Goal: Task Accomplishment & Management: Use online tool/utility

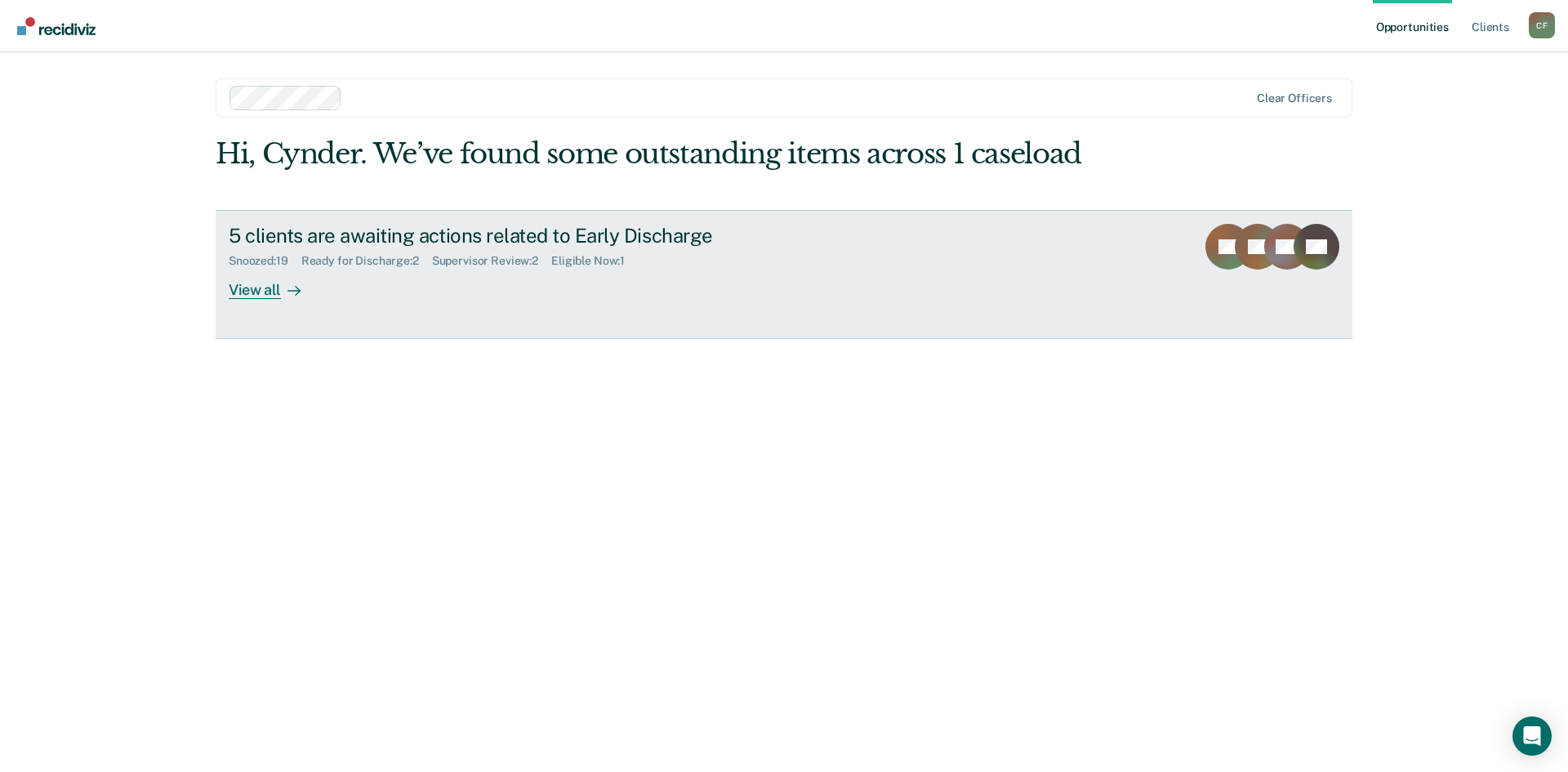
click at [261, 288] on div "View all" at bounding box center [275, 283] width 92 height 32
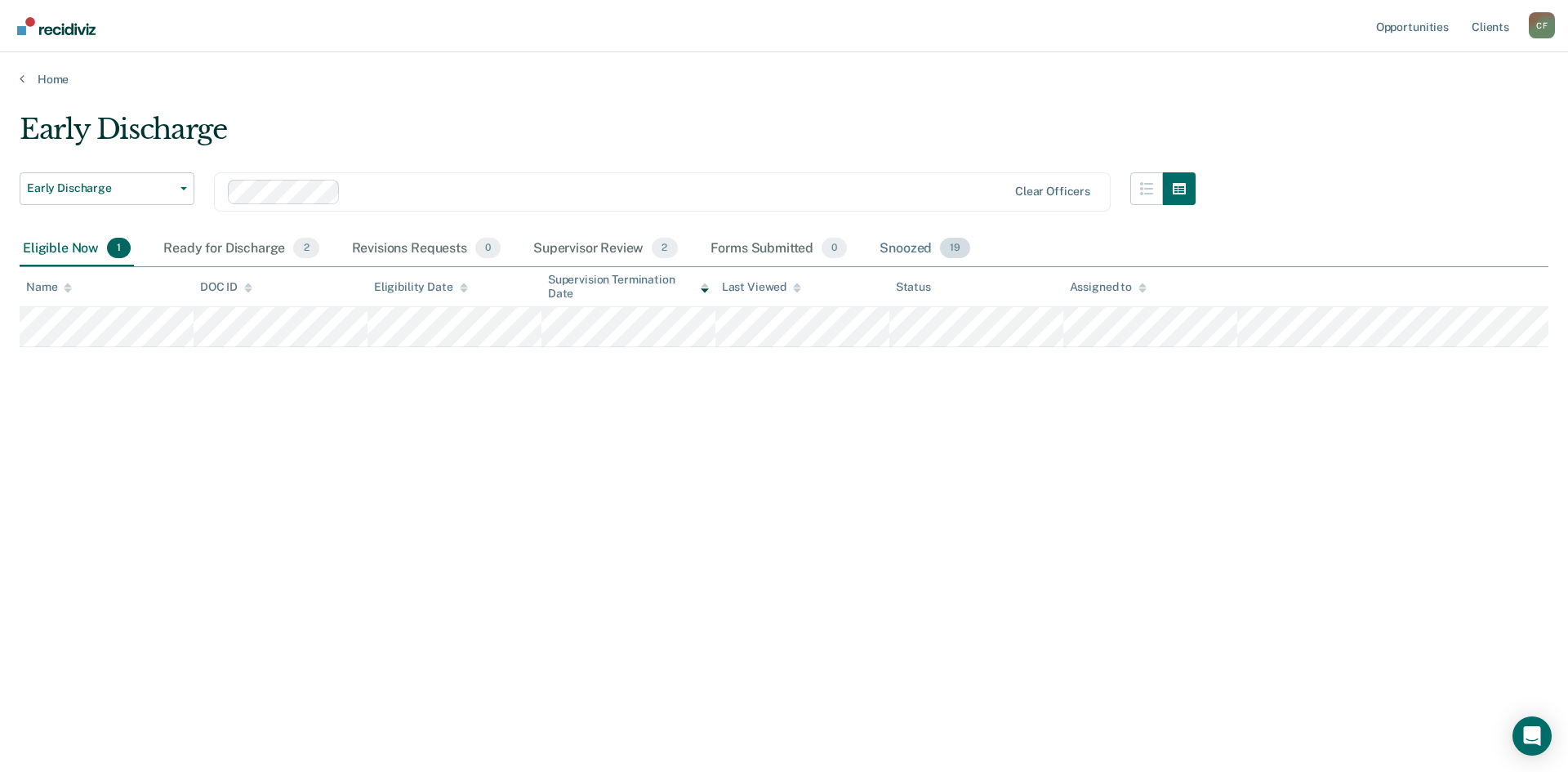
click at [898, 245] on div "Snoozed 19" at bounding box center [925, 249] width 98 height 36
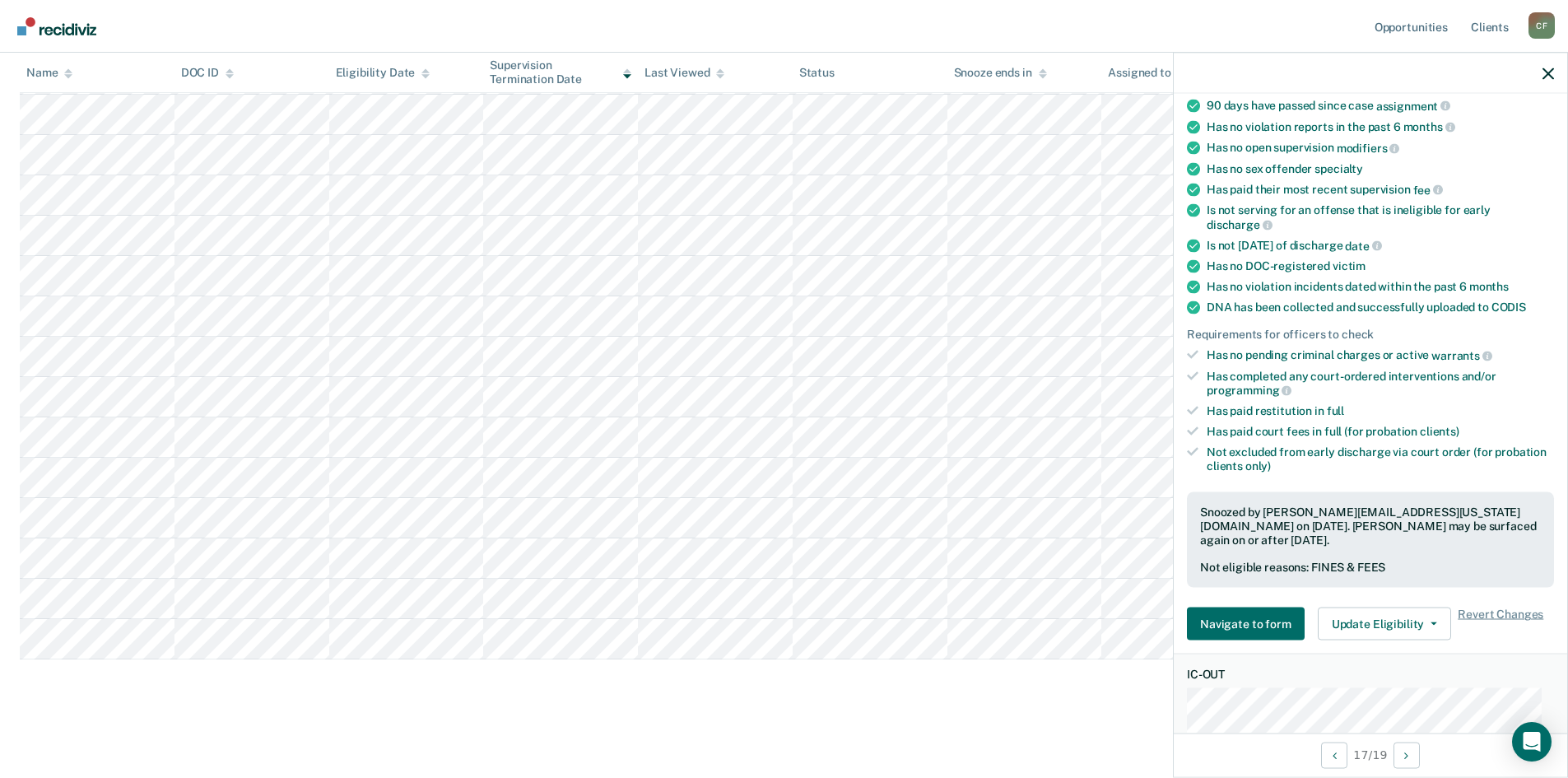
scroll to position [164, 0]
click at [1516, 610] on span "Revert Changes" at bounding box center [1501, 623] width 86 height 33
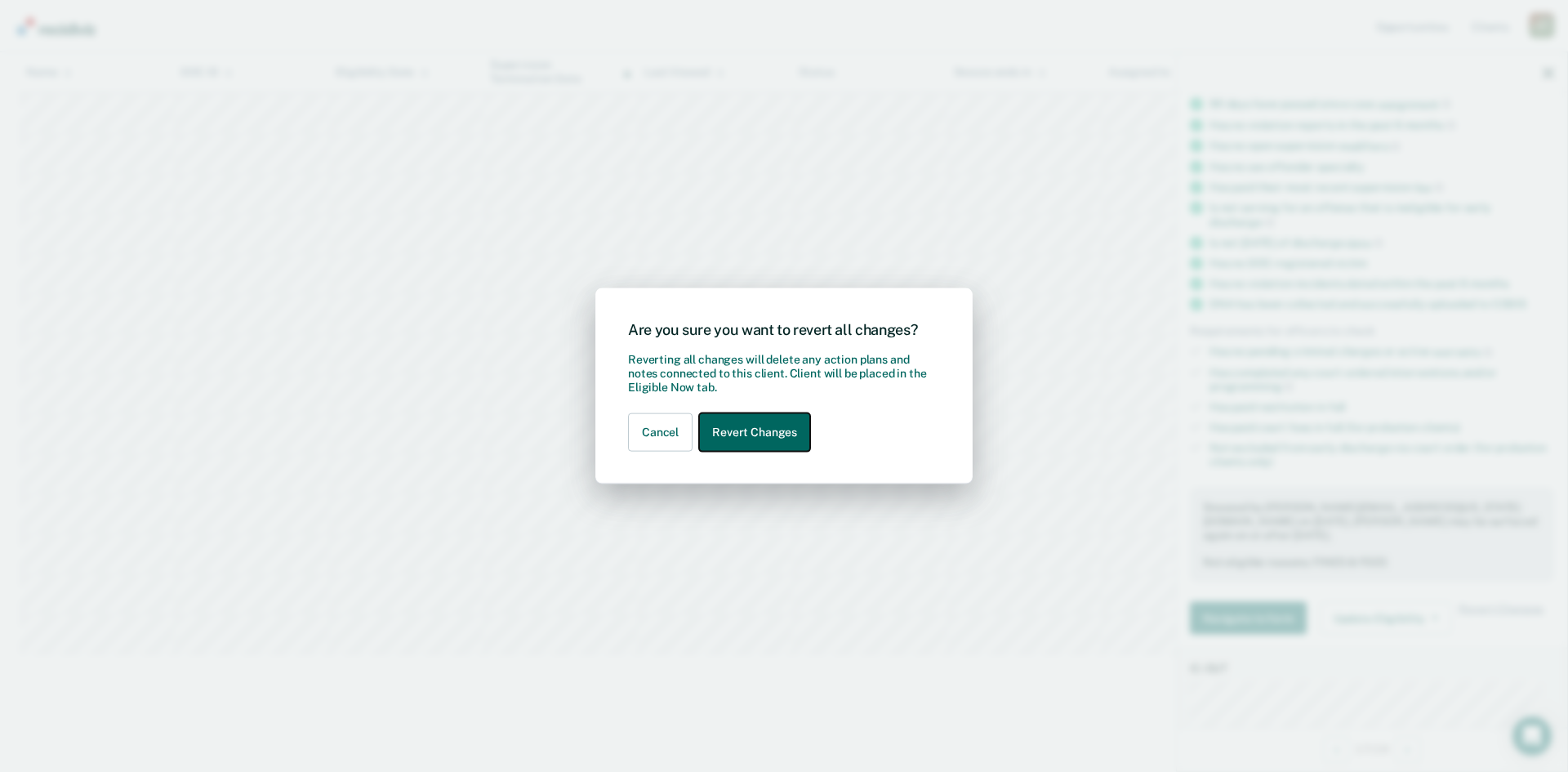
click at [769, 434] on button "Revert Changes" at bounding box center [755, 432] width 111 height 39
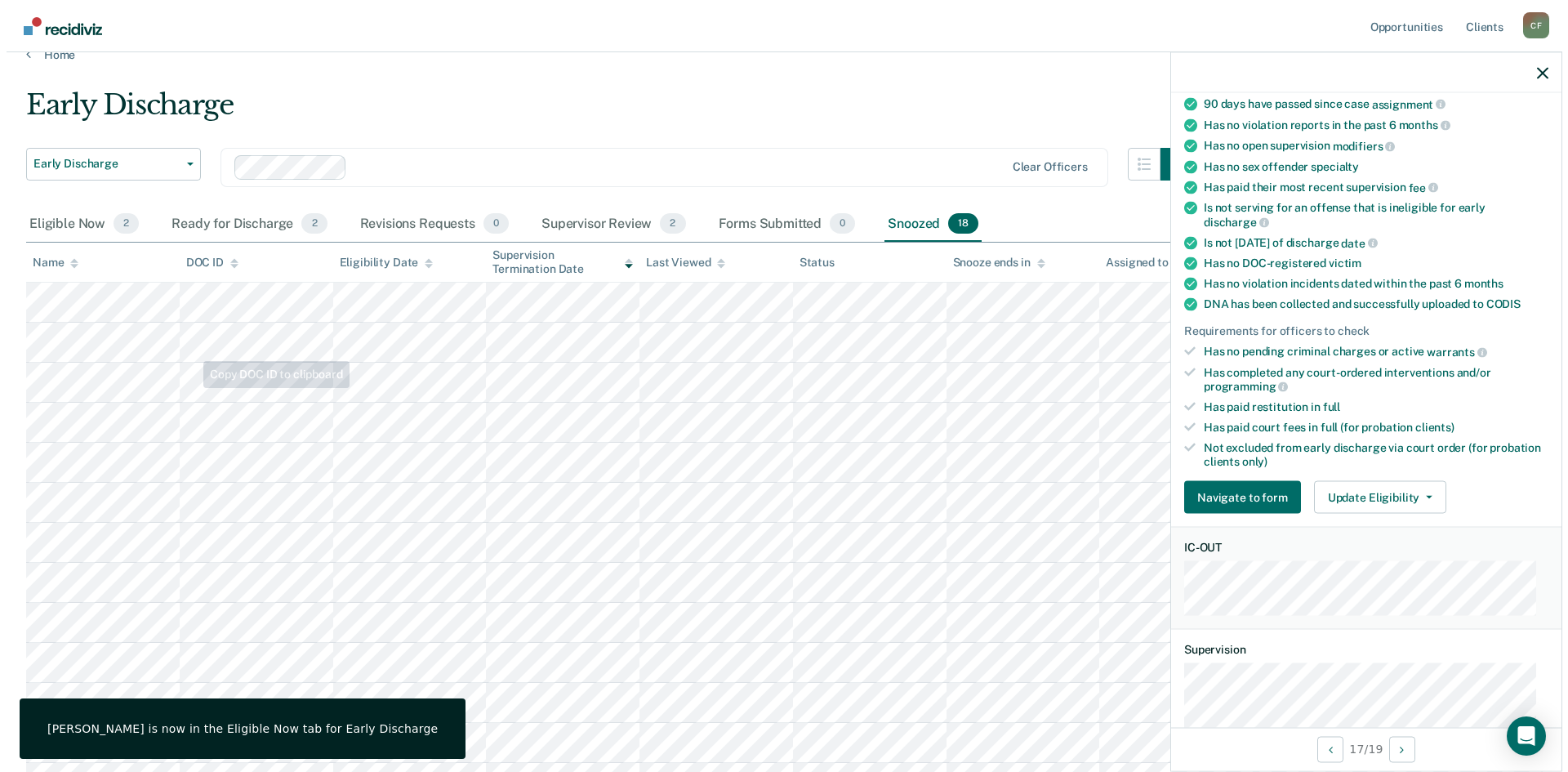
scroll to position [0, 0]
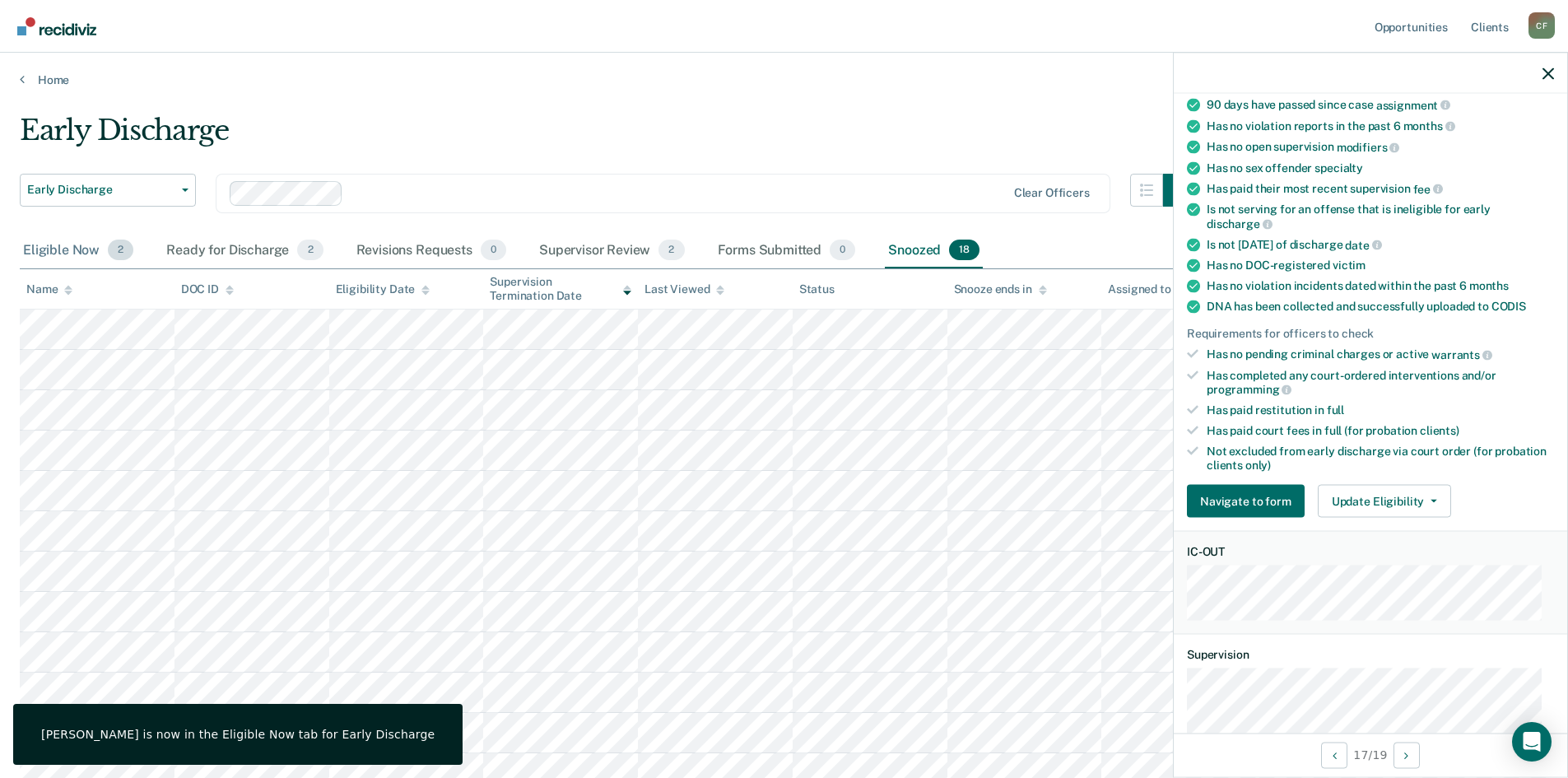
click at [69, 258] on div "Eligible Now 2" at bounding box center [78, 251] width 117 height 36
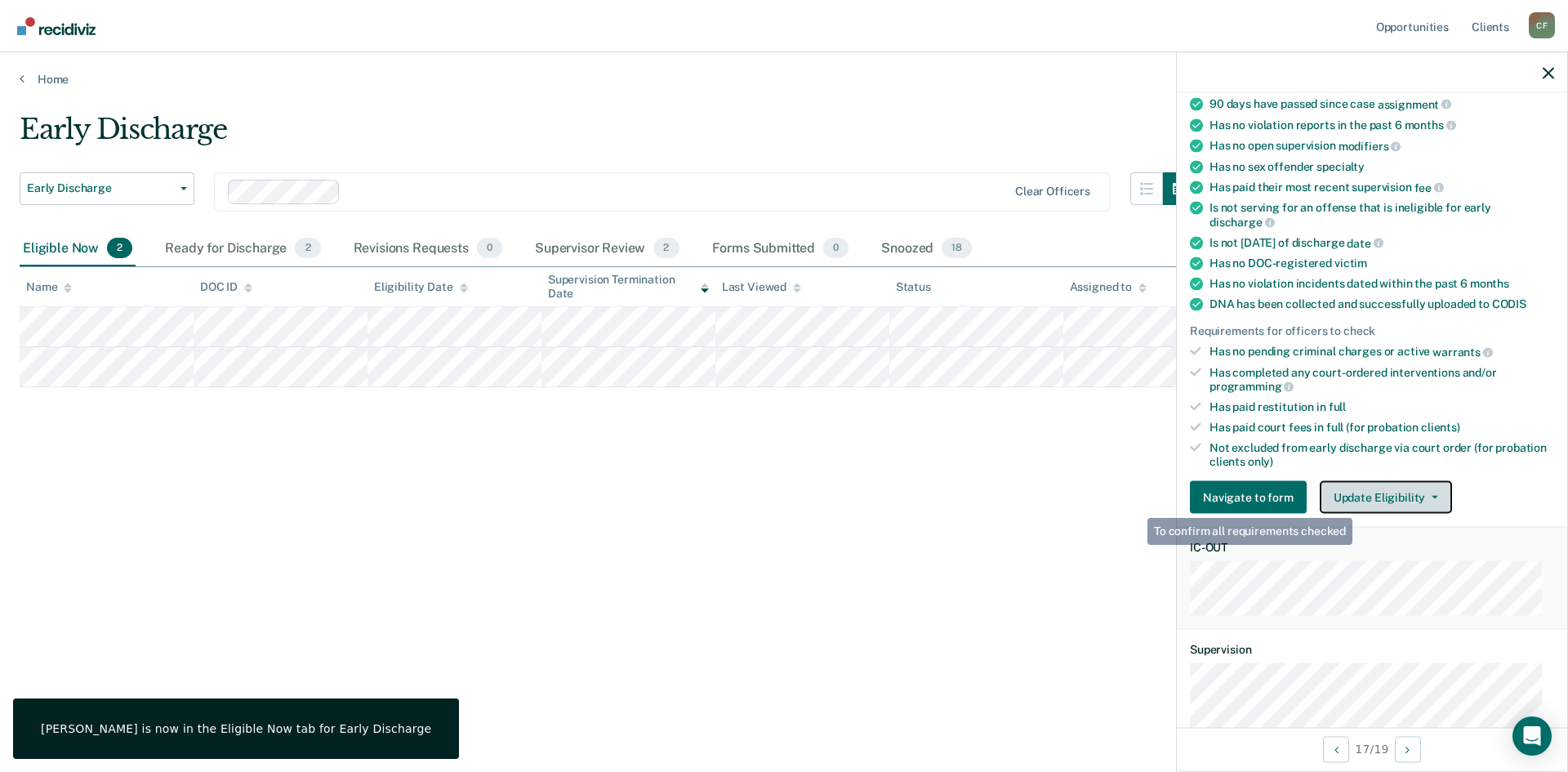
click at [1371, 500] on button "Update Eligibility" at bounding box center [1385, 497] width 132 height 33
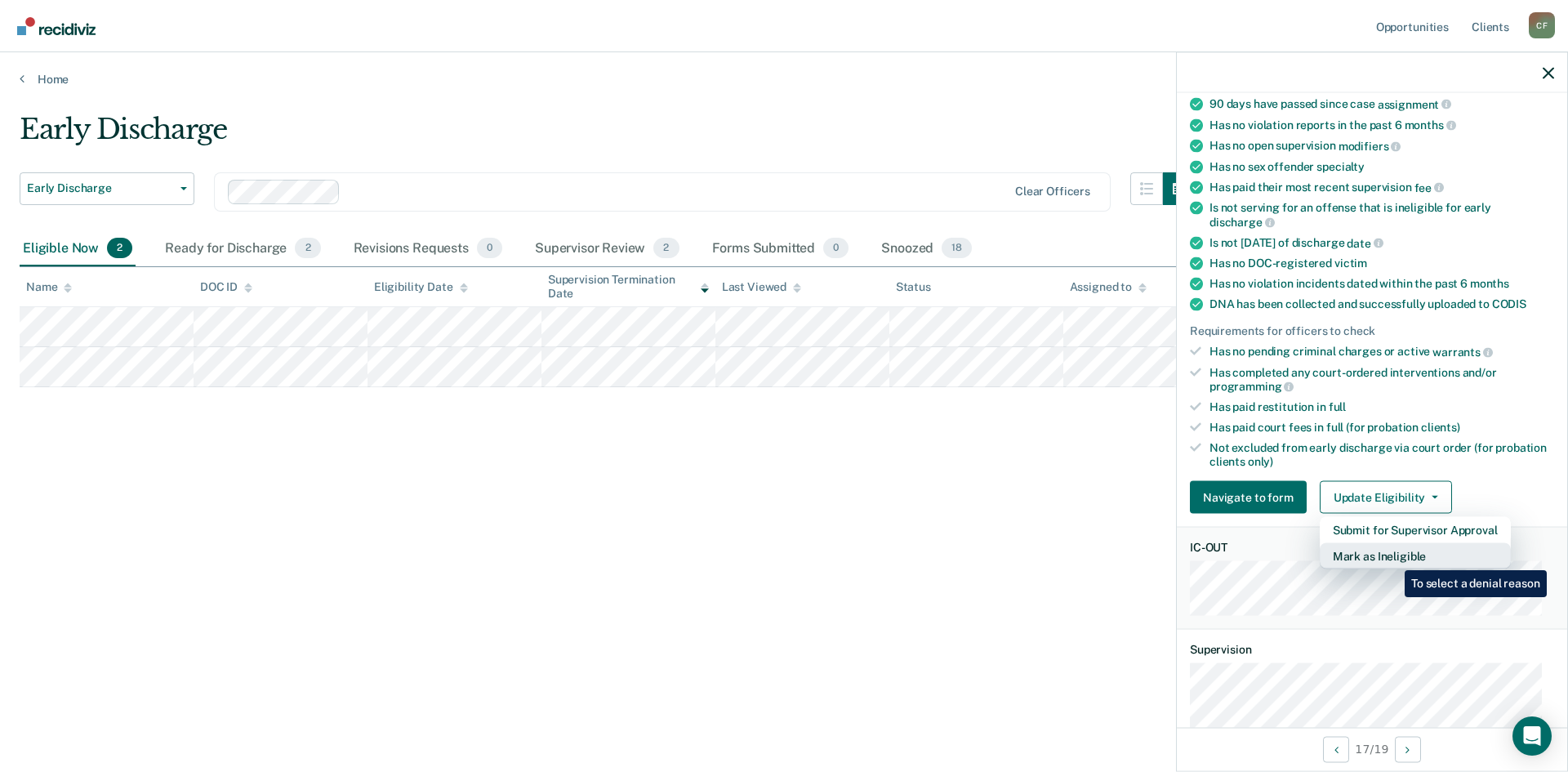
click at [1398, 552] on button "Mark as Ineligible" at bounding box center [1415, 556] width 191 height 26
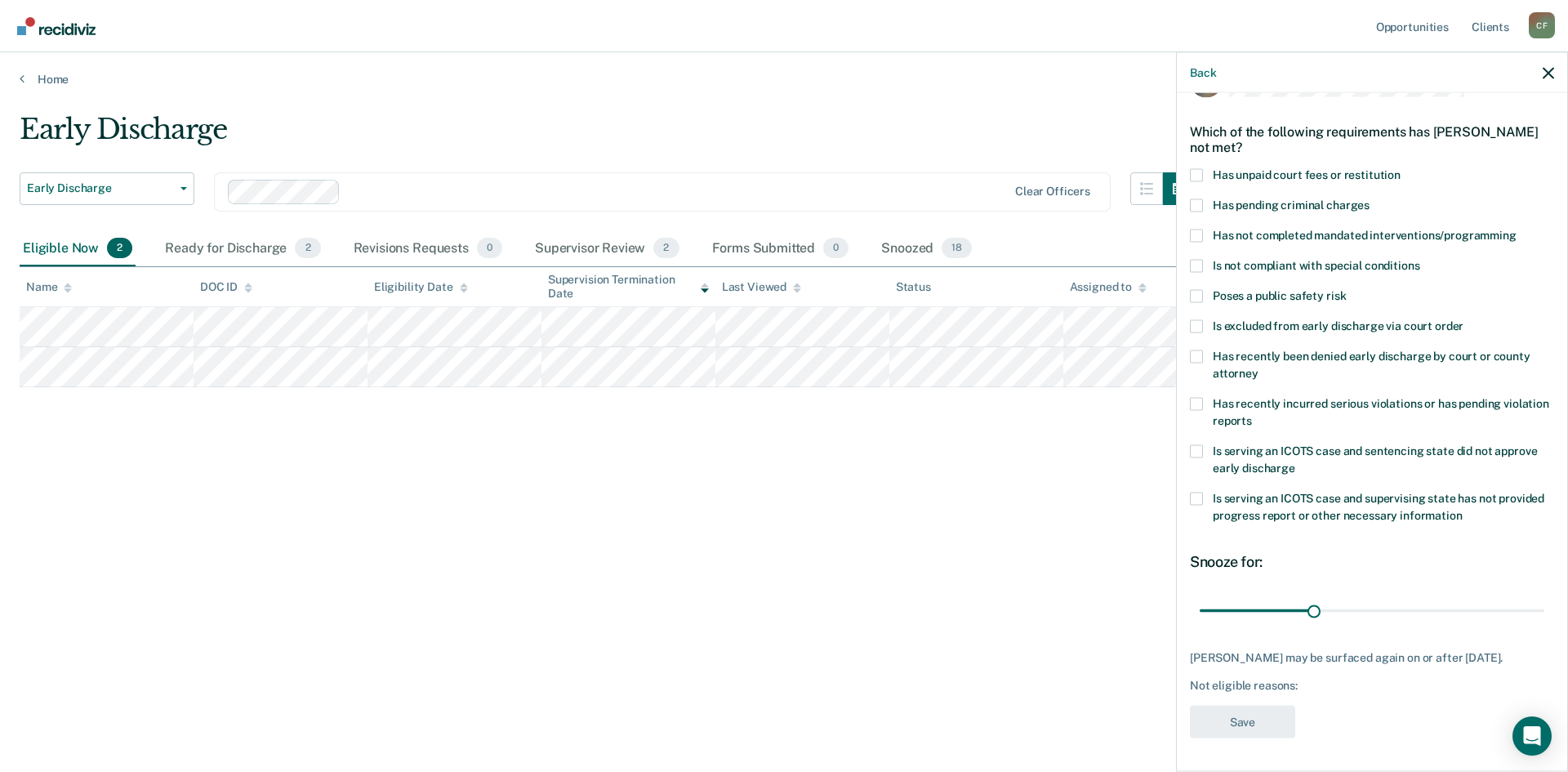
scroll to position [48, 0]
click at [1192, 170] on span at bounding box center [1197, 176] width 13 height 13
click at [1401, 170] on input "Has unpaid court fees or restitution" at bounding box center [1401, 170] width 0 height 0
click at [1198, 267] on span at bounding box center [1197, 267] width 13 height 13
click at [1420, 261] on input "Is not compliant with special conditions" at bounding box center [1420, 261] width 0 height 0
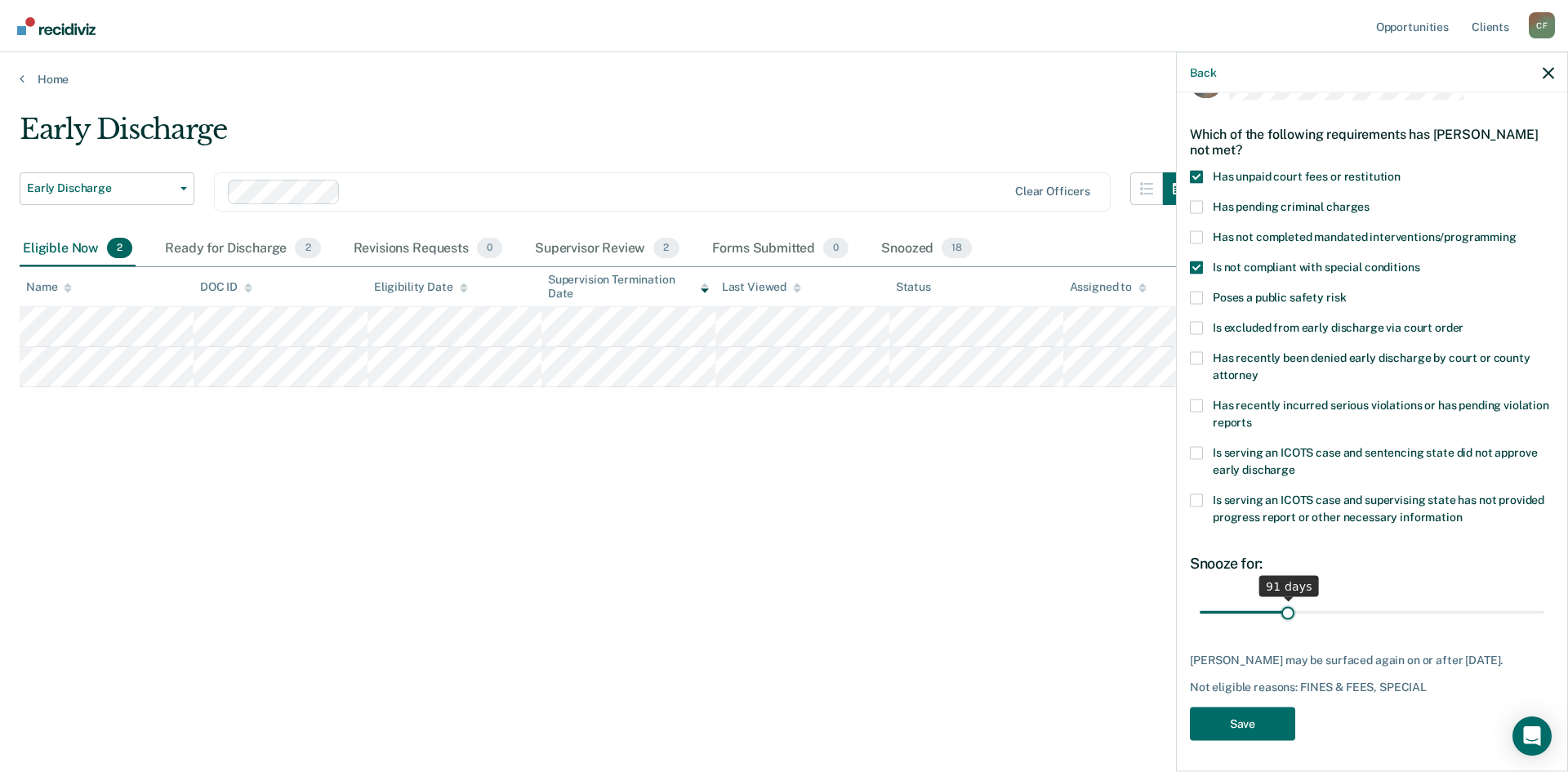
drag, startPoint x: 1235, startPoint y: 610, endPoint x: 1285, endPoint y: 614, distance: 50.2
type input "91"
click at [1285, 614] on input "range" at bounding box center [1372, 611] width 345 height 29
click at [1242, 717] on button "Save" at bounding box center [1243, 723] width 106 height 34
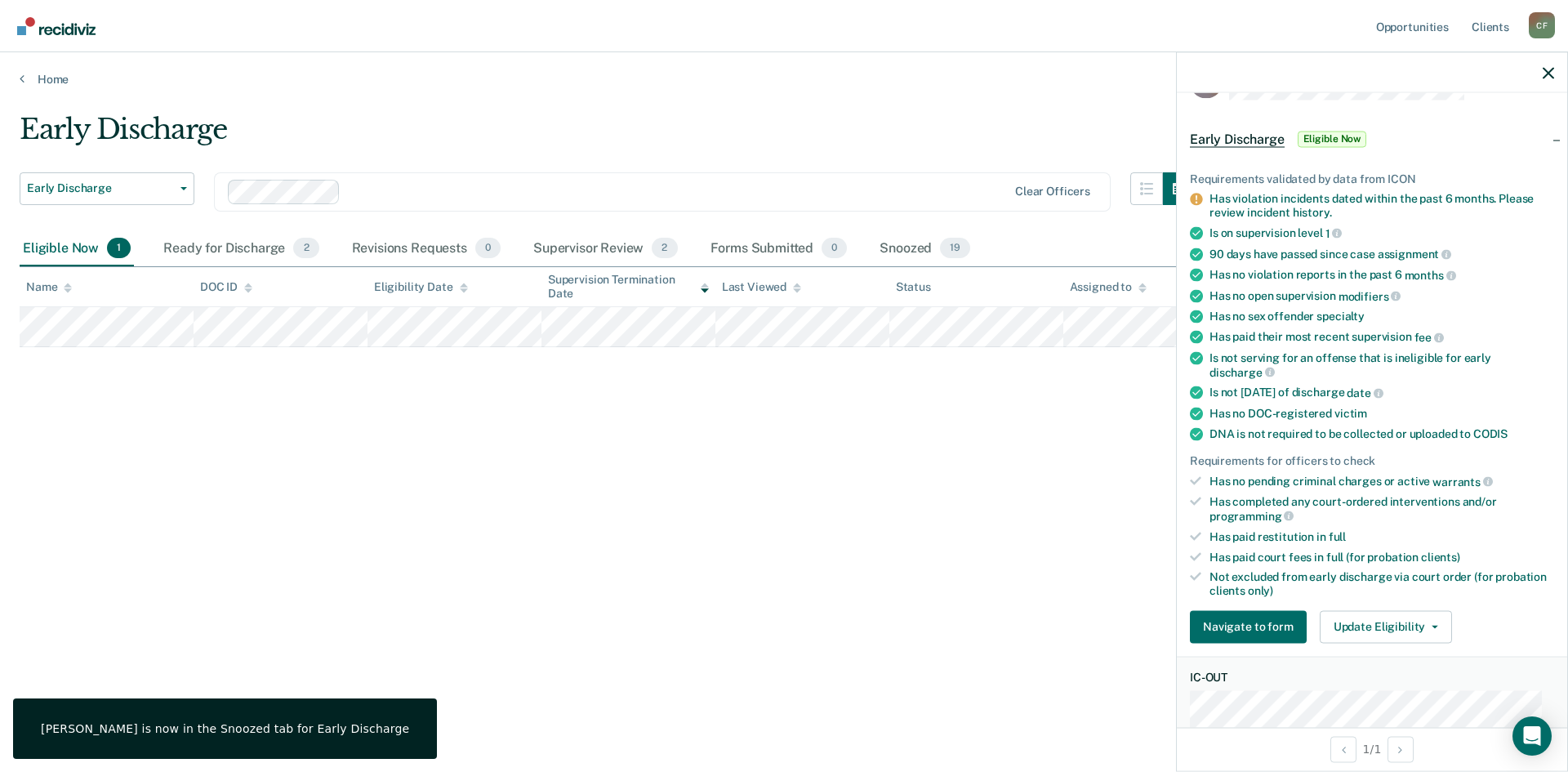
click at [916, 549] on div "Early Discharge Early Discharge Early Discharge Clear officers Eligible Now 1 R…" at bounding box center [784, 381] width 1529 height 537
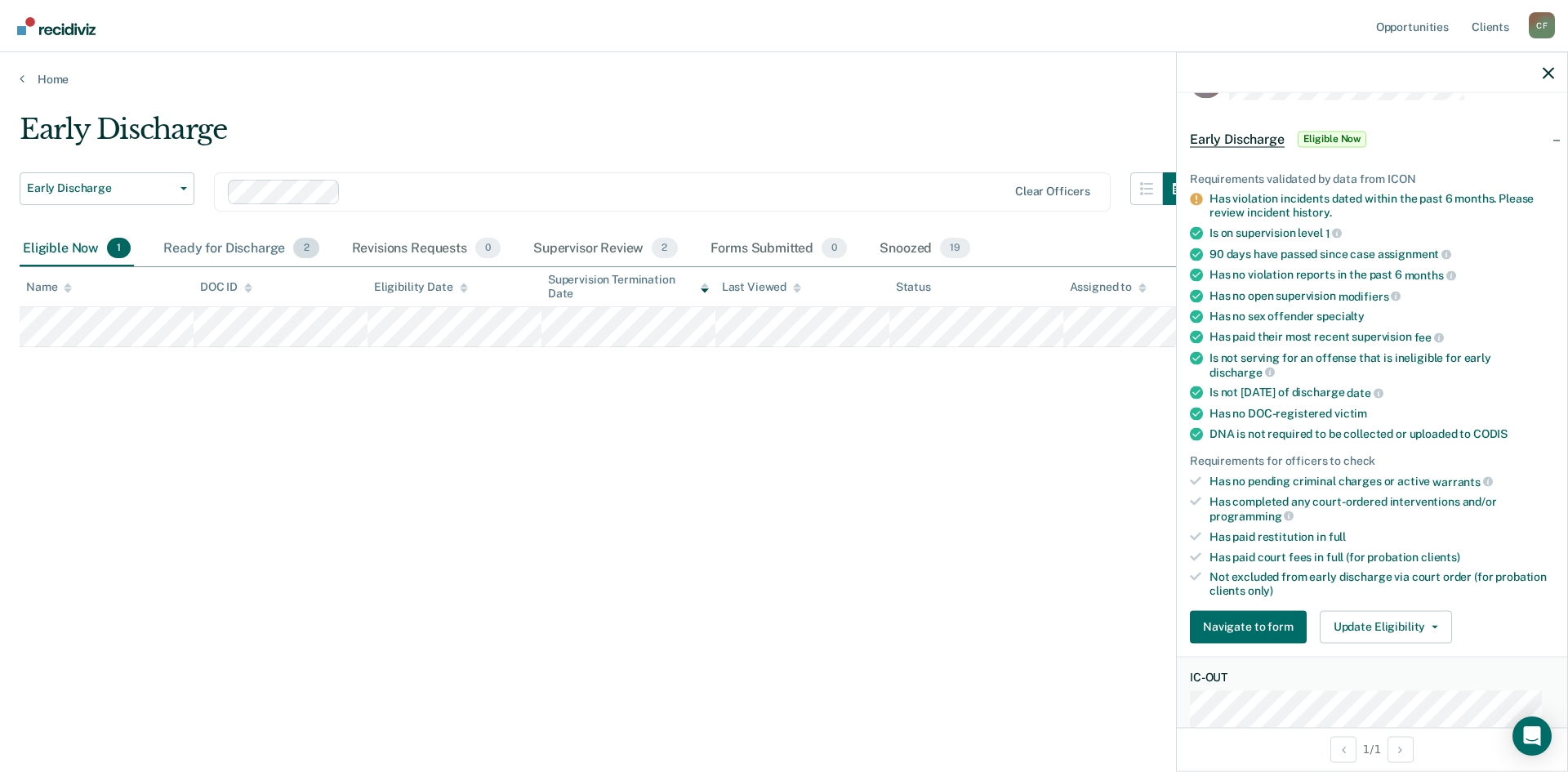
click at [238, 246] on div "Ready for Discharge 2" at bounding box center [240, 249] width 161 height 36
click at [232, 461] on div "Early Discharge Early Discharge Early Discharge Clear officers Eligible Now 1 R…" at bounding box center [784, 381] width 1529 height 537
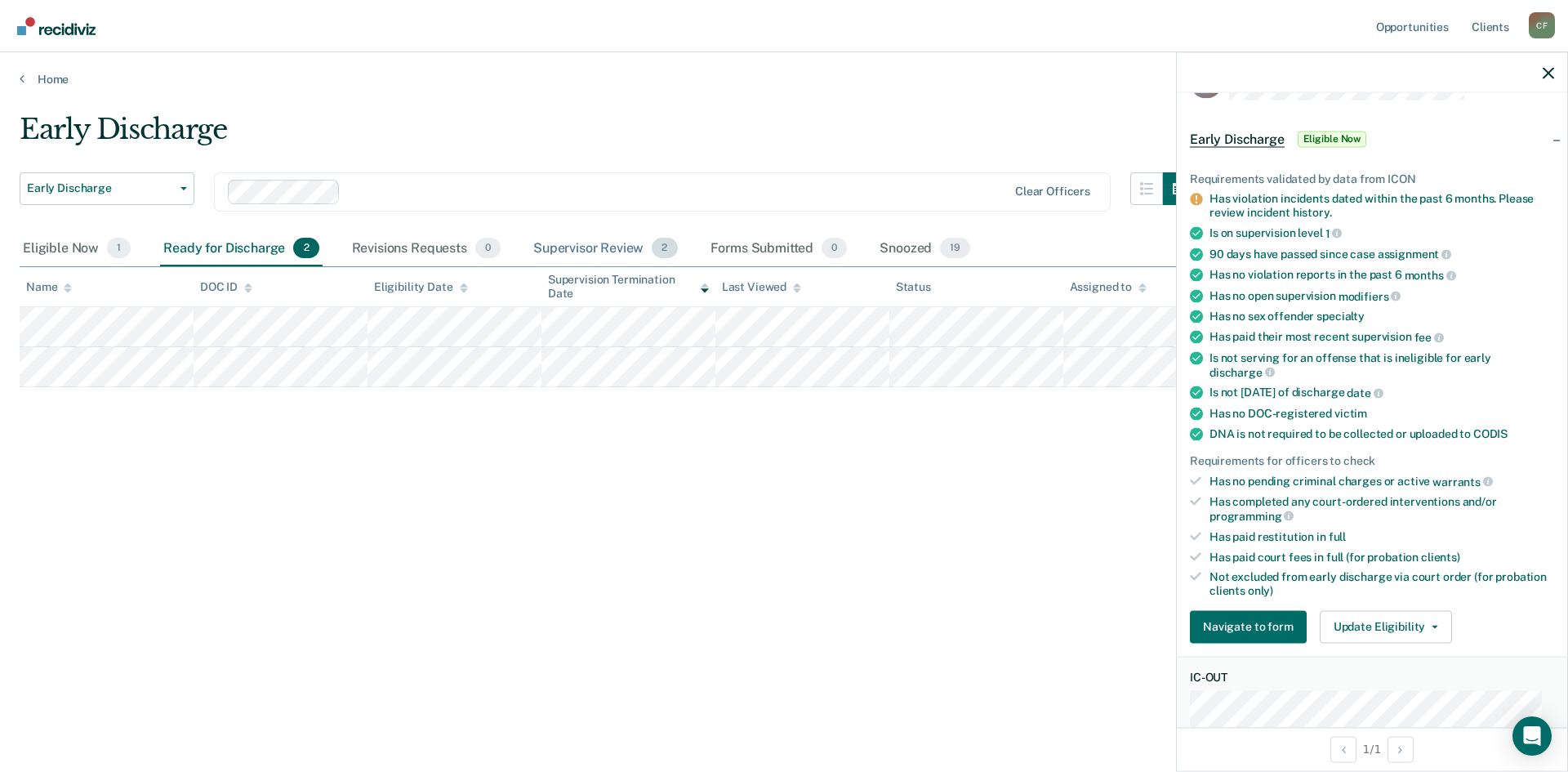
click at [611, 241] on div "Supervisor Review 2" at bounding box center [606, 249] width 151 height 36
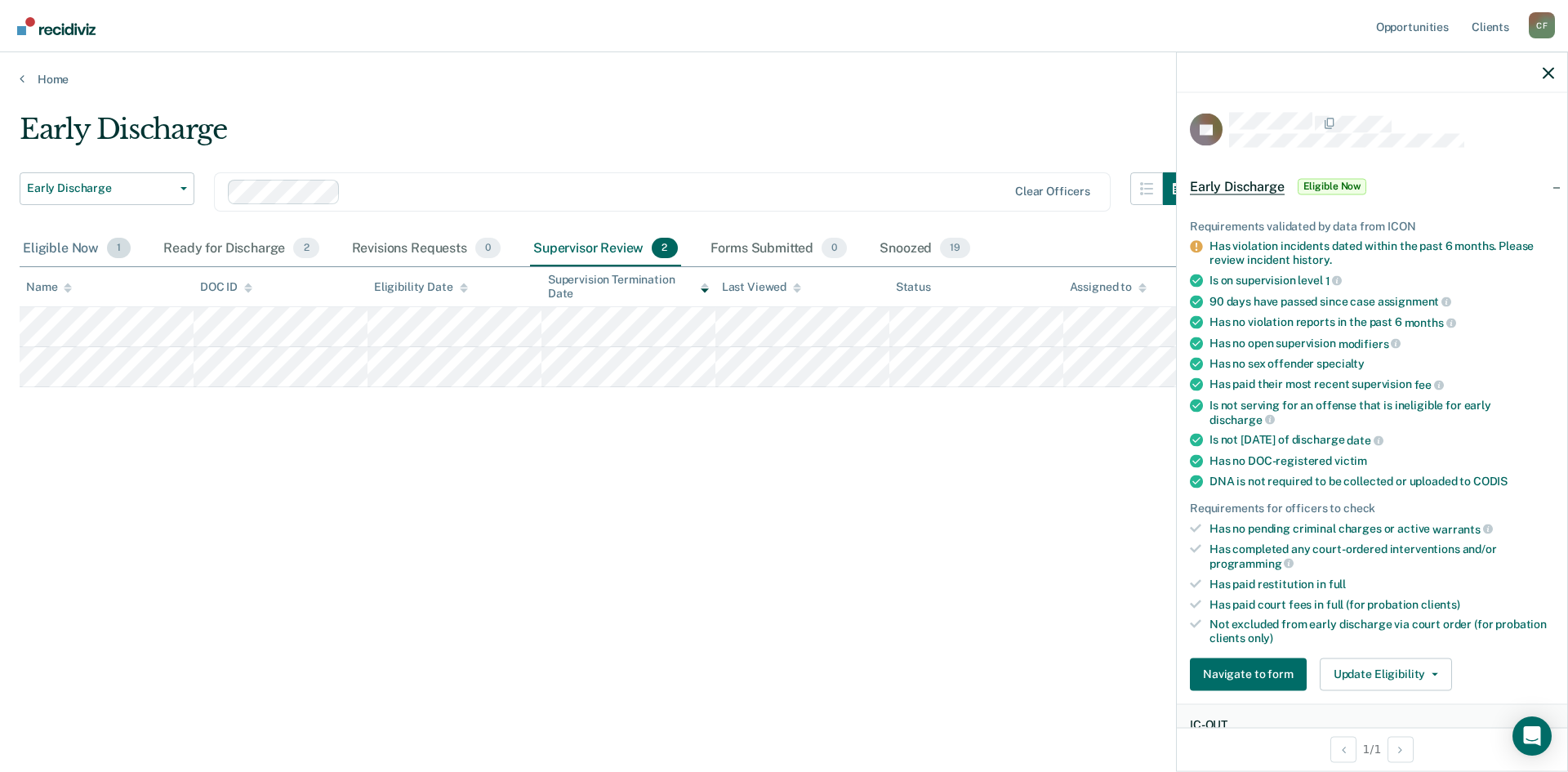
click at [57, 247] on div "Eligible Now 1" at bounding box center [77, 249] width 115 height 36
drag, startPoint x: 682, startPoint y: 586, endPoint x: 636, endPoint y: 556, distance: 54.9
click at [678, 582] on div "Early Discharge Early Discharge Early Discharge Clear officers Eligible Now 1 R…" at bounding box center [784, 381] width 1529 height 537
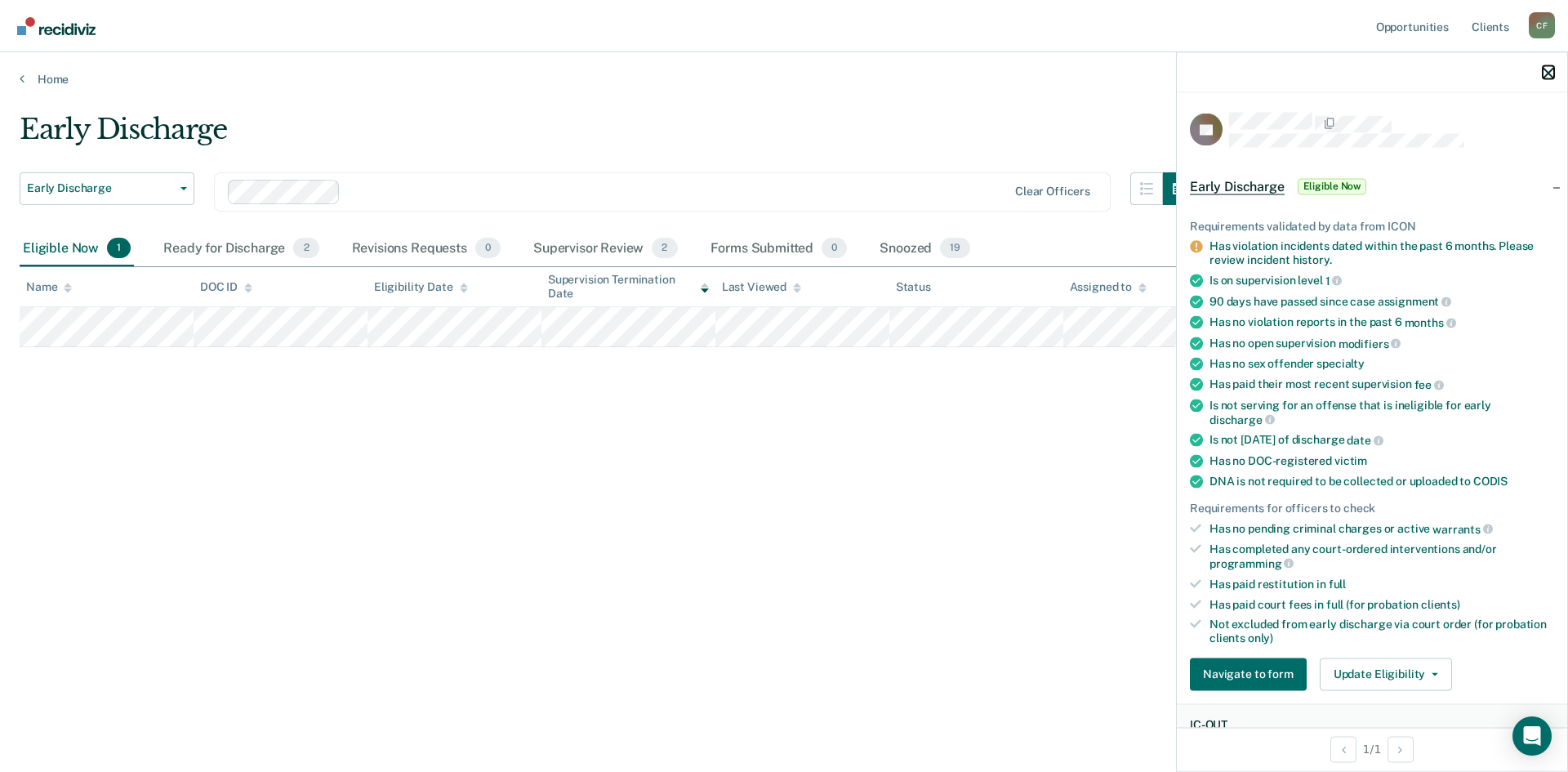
click at [1547, 72] on icon "button" at bounding box center [1548, 73] width 11 height 11
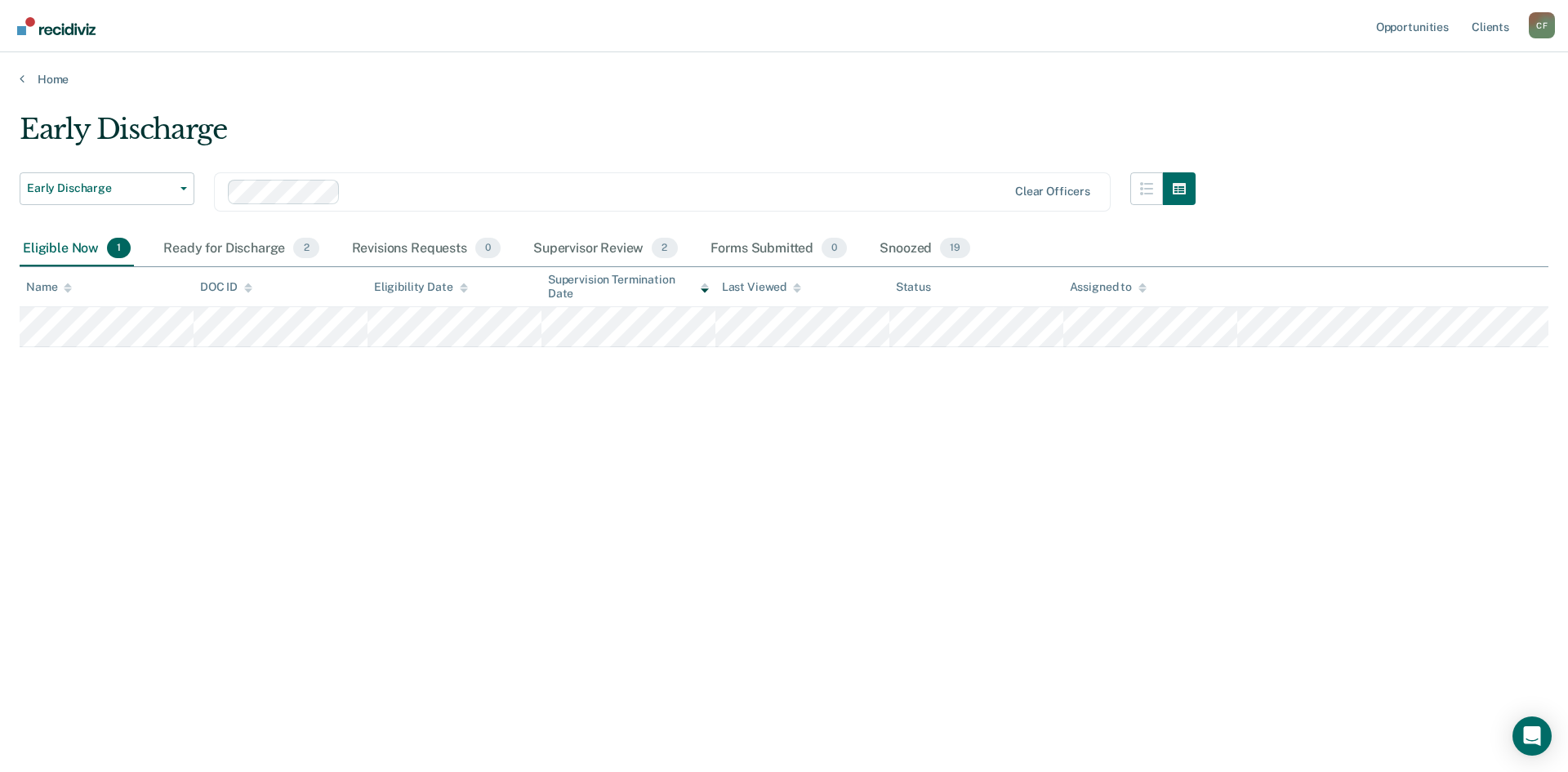
drag, startPoint x: 179, startPoint y: 412, endPoint x: 285, endPoint y: 89, distance: 339.9
click at [183, 400] on div "Early Discharge Early Discharge Early Discharge Clear officers Eligible Now 1 R…" at bounding box center [784, 381] width 1529 height 537
click at [236, 248] on div "Ready for Discharge 2" at bounding box center [240, 249] width 161 height 36
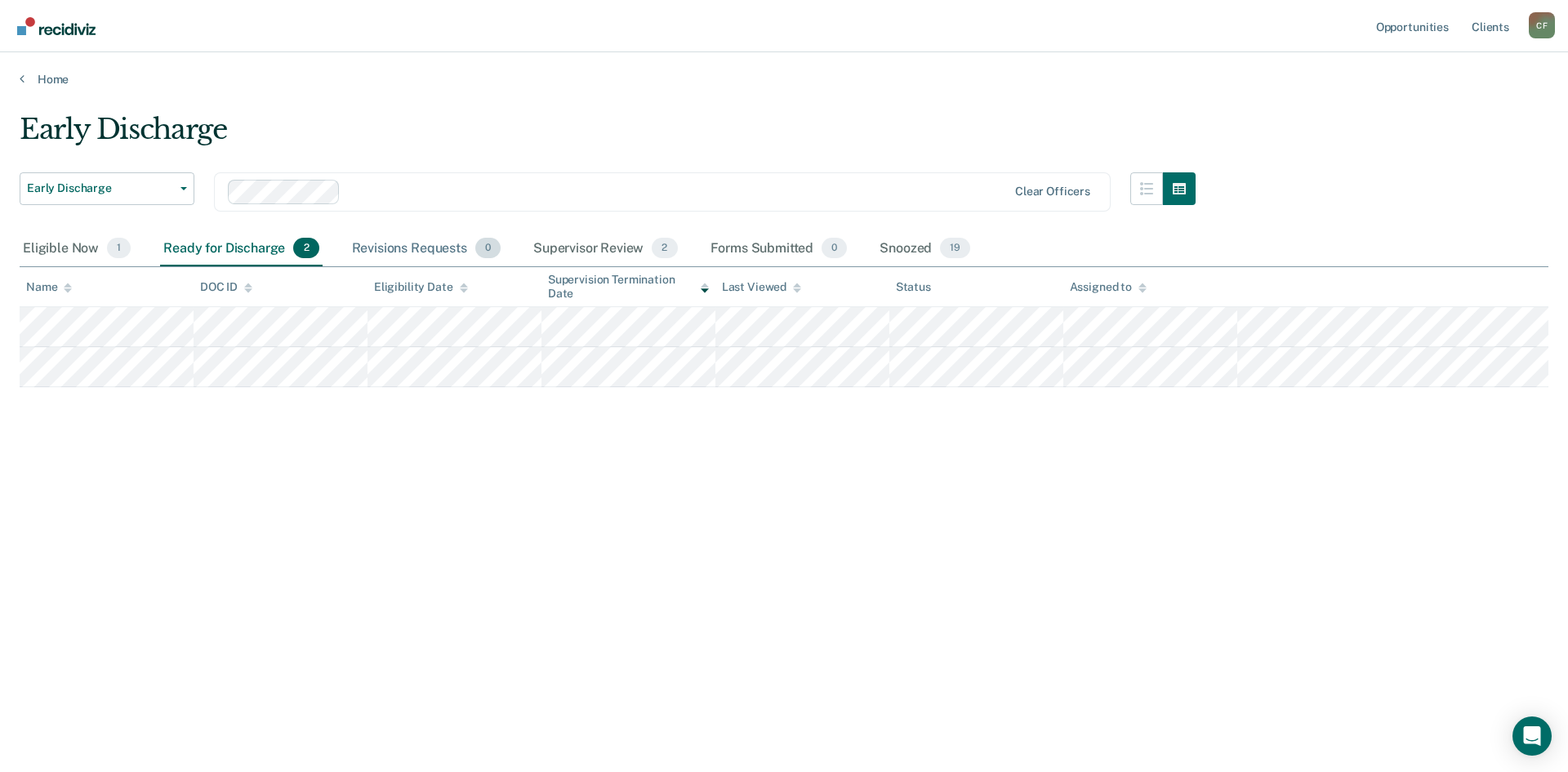
click at [420, 253] on div "Revisions Requests 0" at bounding box center [425, 249] width 155 height 36
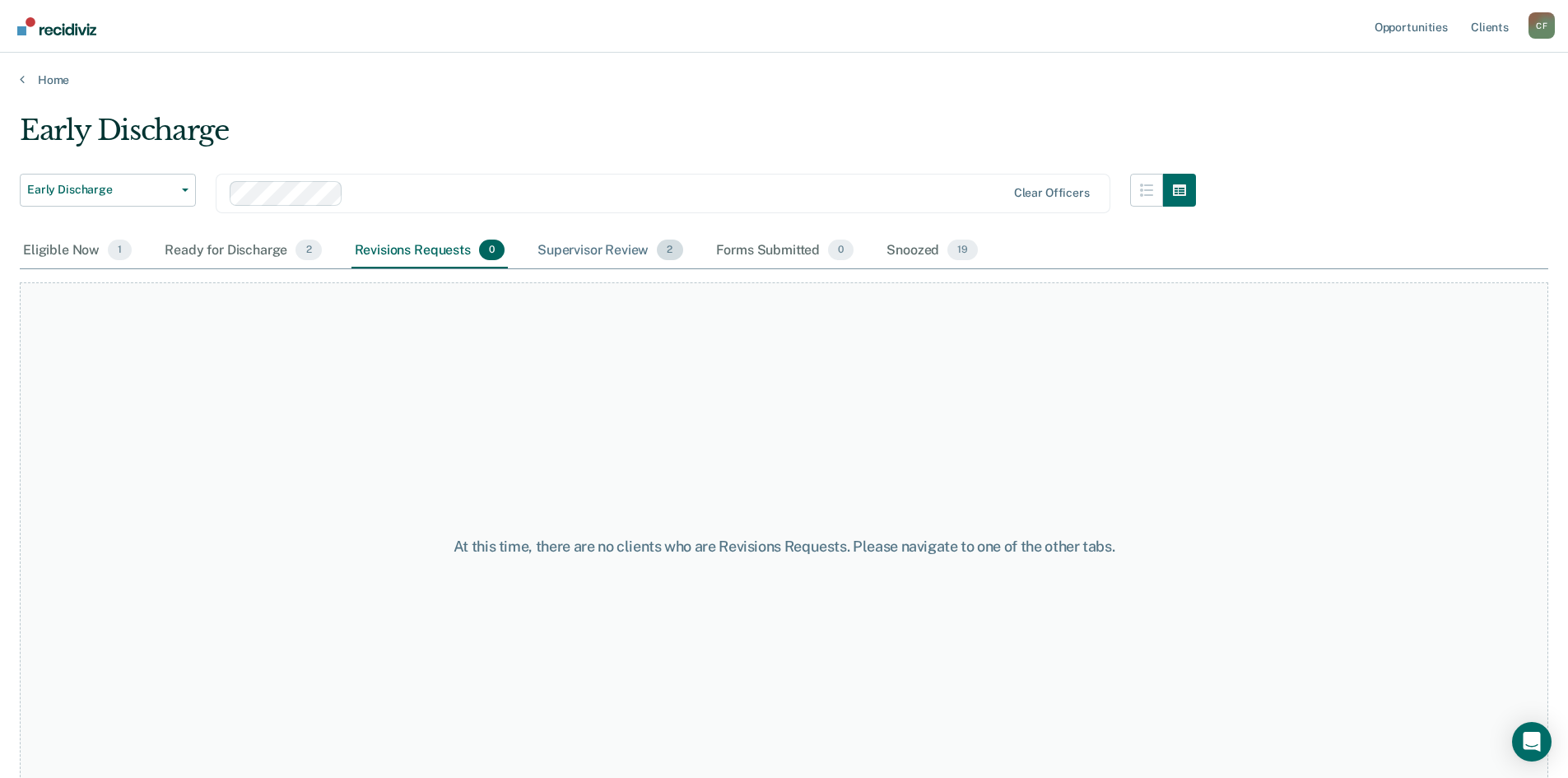
click at [608, 249] on div "Supervisor Review 2" at bounding box center [611, 251] width 152 height 36
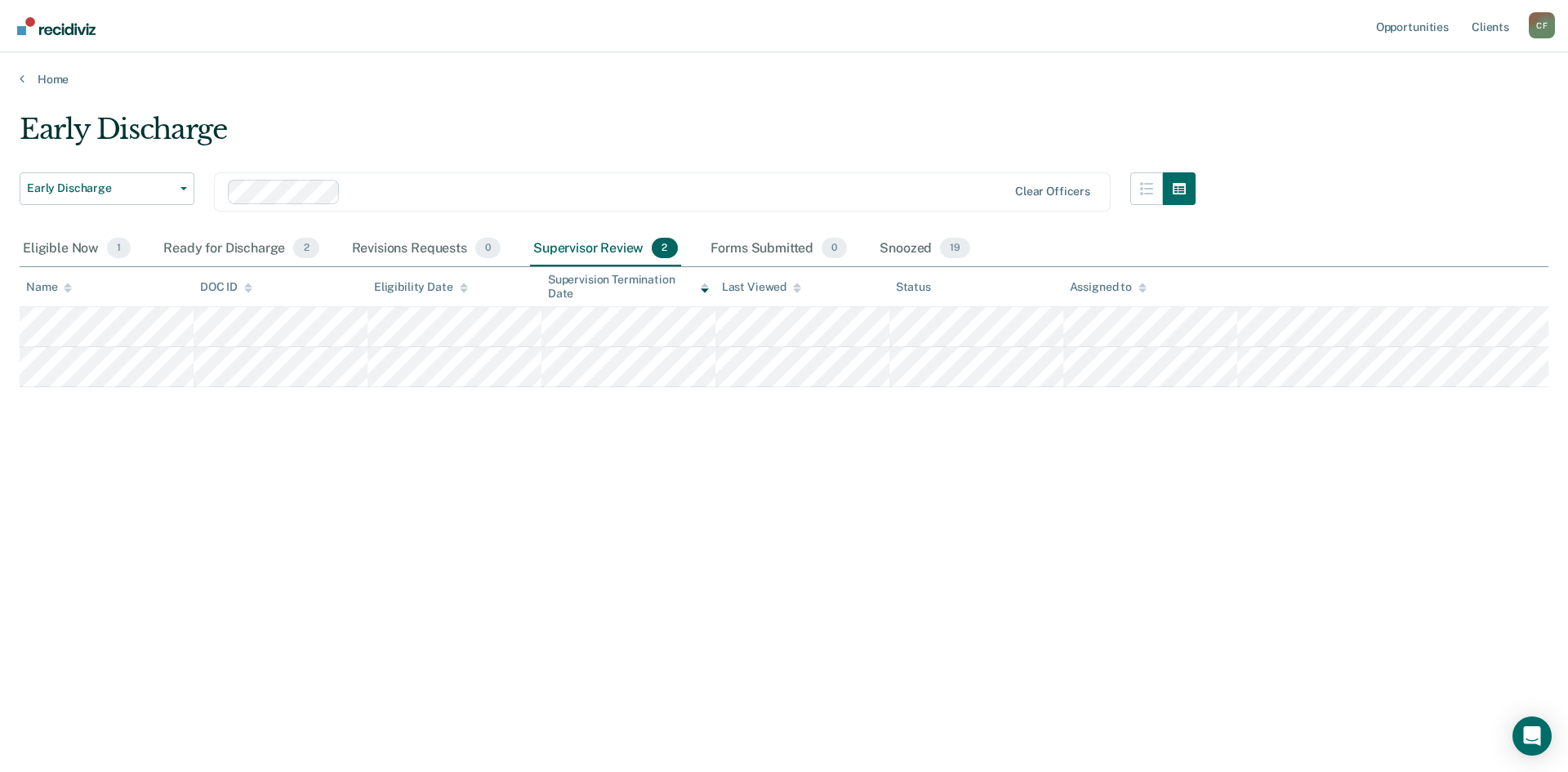
click at [543, 480] on div "Early Discharge Early Discharge Early Discharge Clear officers Eligible Now 1 R…" at bounding box center [784, 381] width 1529 height 537
